Goal: Task Accomplishment & Management: Manage account settings

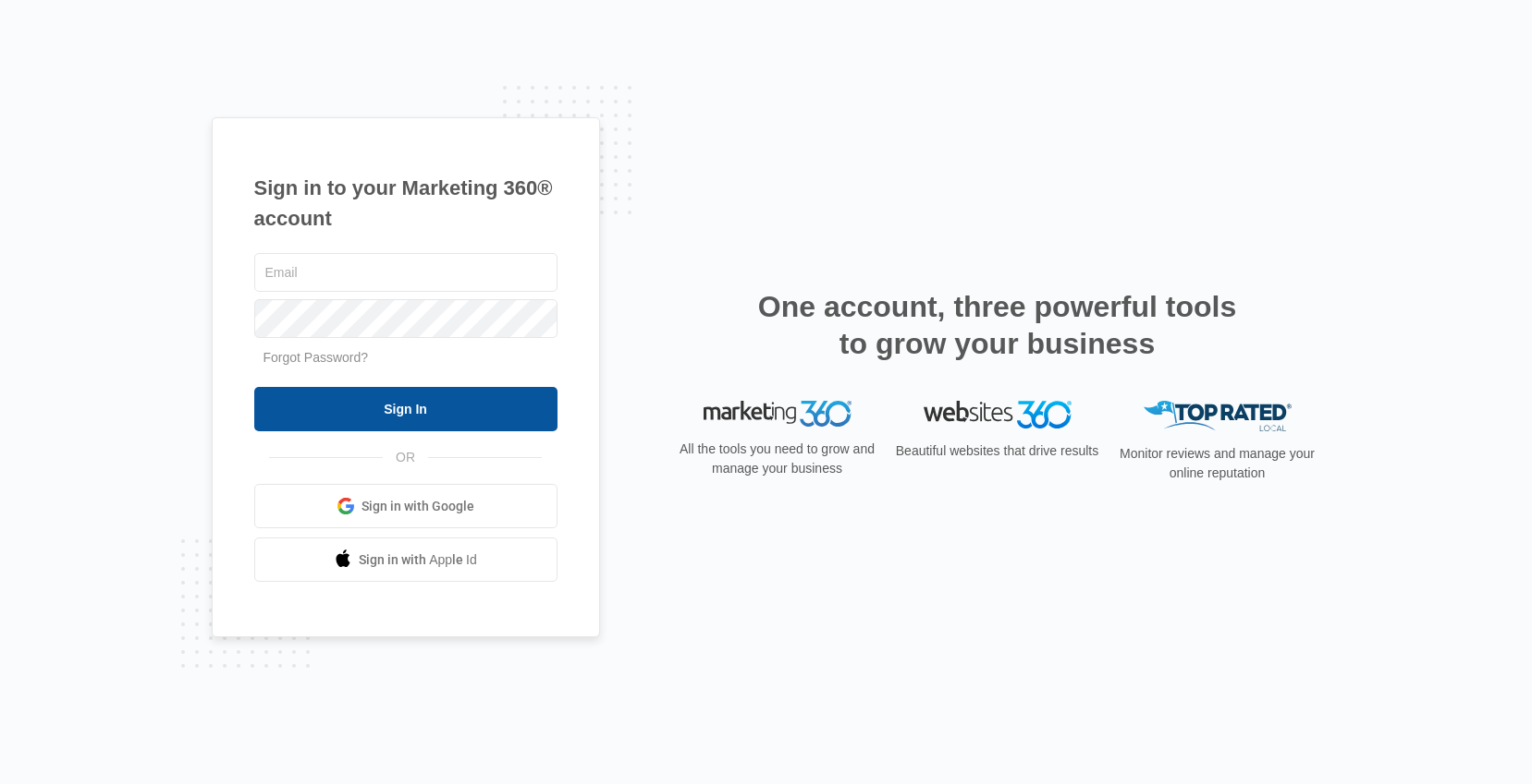
type input "[PERSON_NAME][EMAIL_ADDRESS][PERSON_NAME][DOMAIN_NAME]"
click at [507, 408] on input "Sign In" at bounding box center [406, 409] width 303 height 45
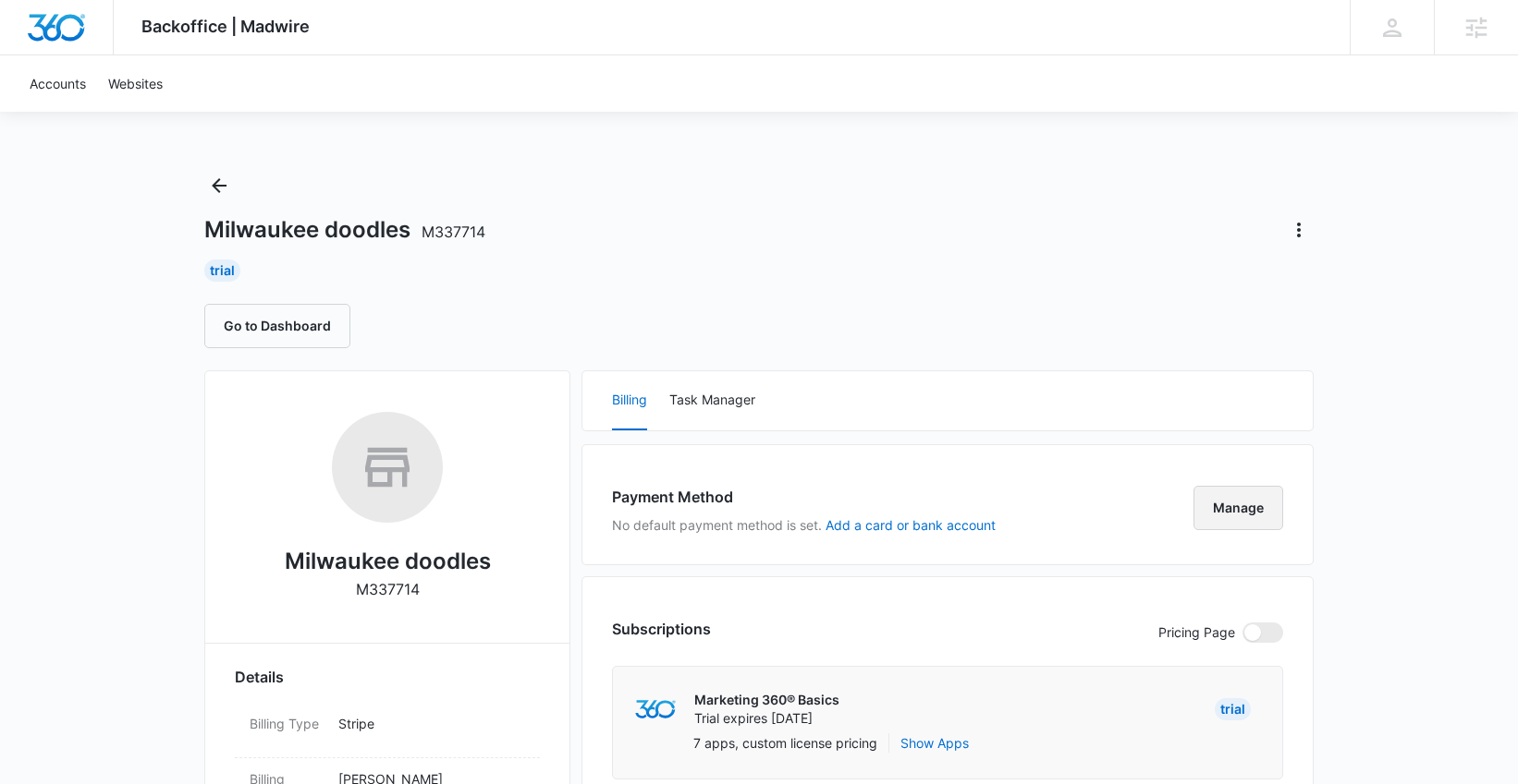
click at [1255, 507] on button "Manage" at bounding box center [1237, 507] width 89 height 45
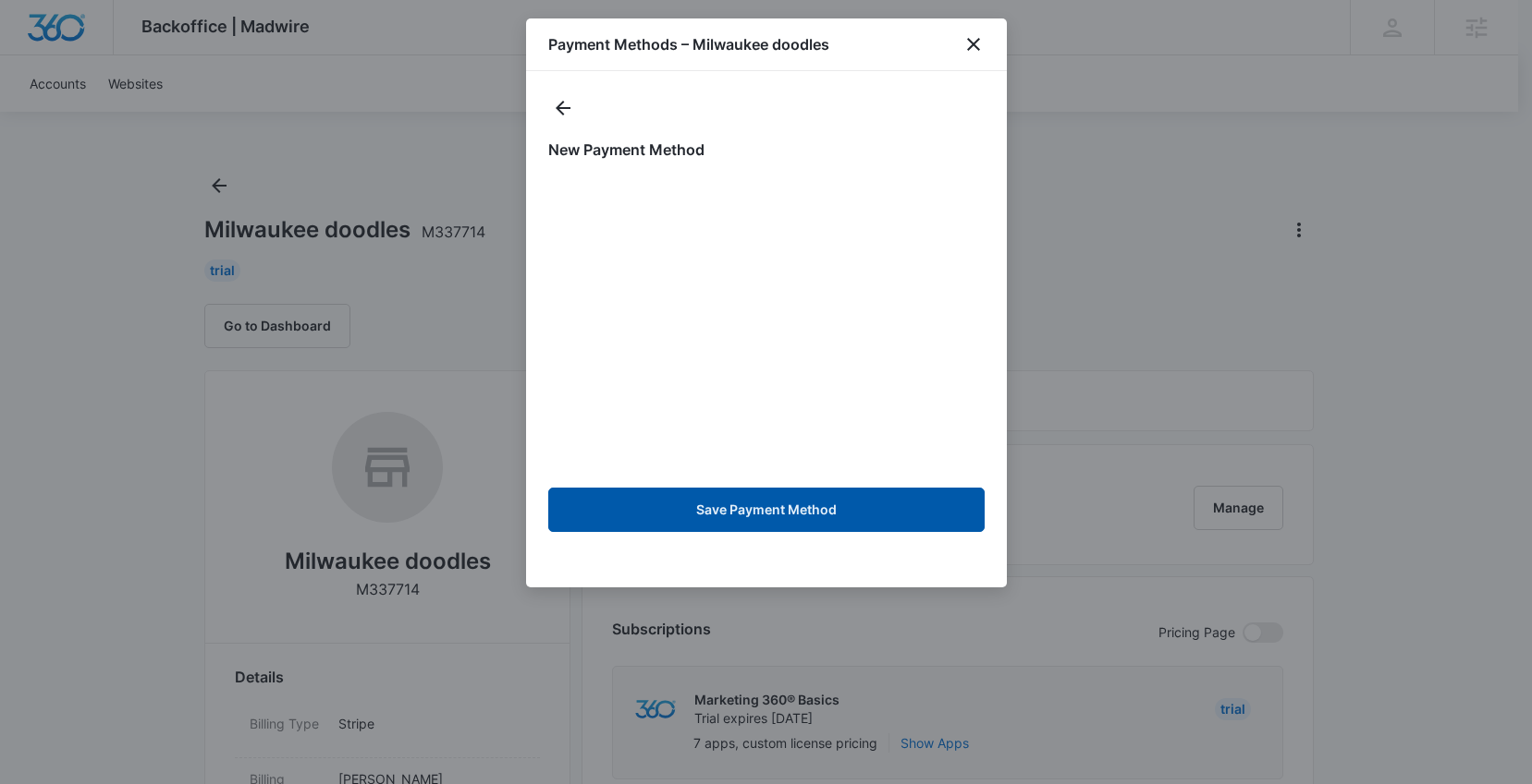
click at [724, 520] on button "Save Payment Method" at bounding box center [766, 509] width 436 height 45
